Goal: Obtain resource: Obtain resource

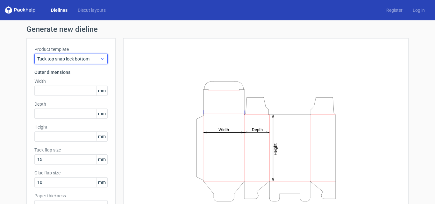
click at [100, 62] on div "Tuck top snap lock bottom" at bounding box center [70, 59] width 73 height 10
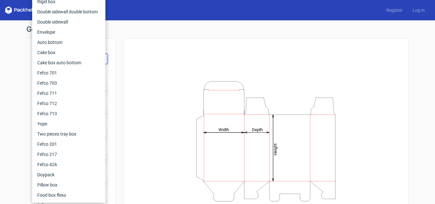
click at [133, 34] on div "Generate new dieline Product template Tuck top snap lock bottom Outer dimension…" at bounding box center [217, 134] width 382 height 219
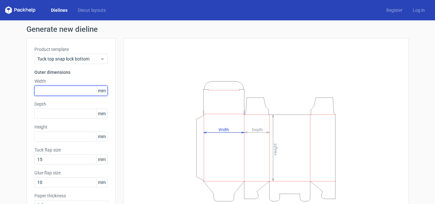
click at [80, 90] on input "text" at bounding box center [70, 91] width 73 height 10
click at [49, 91] on input "text" at bounding box center [70, 91] width 73 height 10
type input "100"
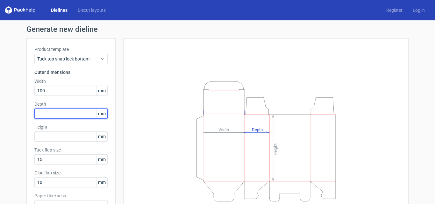
click at [52, 115] on input "text" at bounding box center [70, 114] width 73 height 10
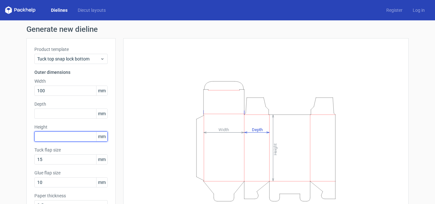
click at [90, 134] on input "text" at bounding box center [70, 137] width 73 height 10
type input "40"
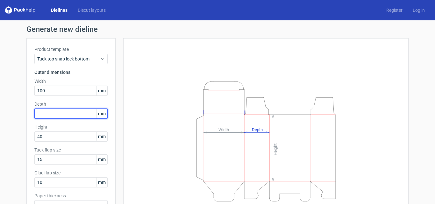
click at [64, 113] on input "text" at bounding box center [70, 114] width 73 height 10
type input "70"
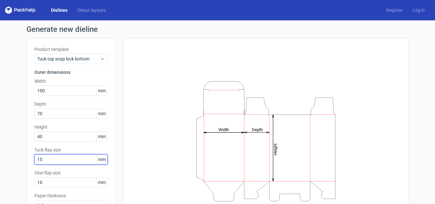
click at [61, 159] on input "15" at bounding box center [70, 159] width 73 height 10
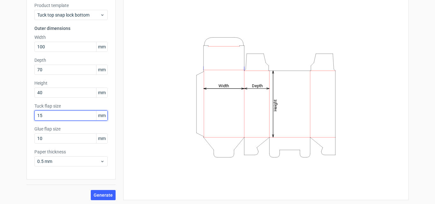
scroll to position [45, 0]
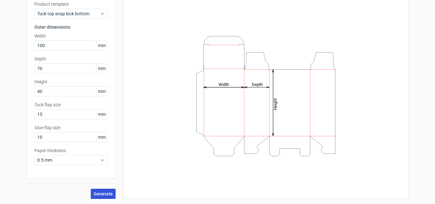
click at [104, 194] on span "Generate" at bounding box center [103, 194] width 19 height 4
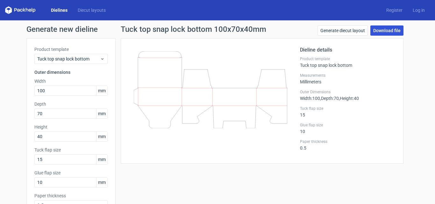
click at [386, 29] on link "Download file" at bounding box center [386, 30] width 33 height 10
click at [164, 107] on icon at bounding box center [211, 89] width 154 height 77
